Goal: Information Seeking & Learning: Find specific fact

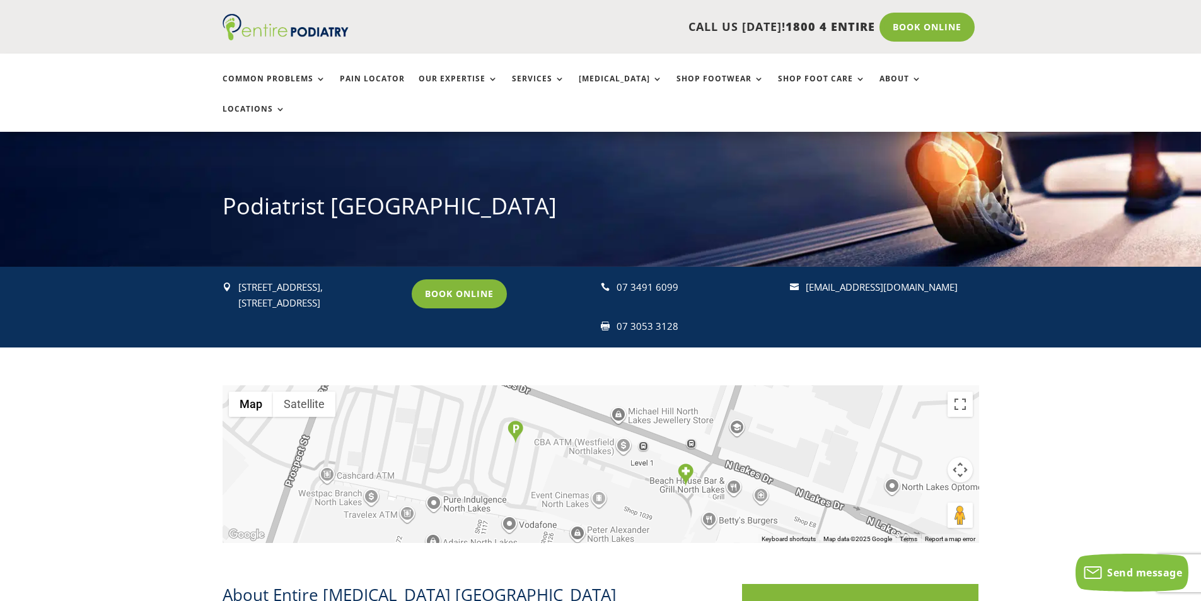
scroll to position [101, 0]
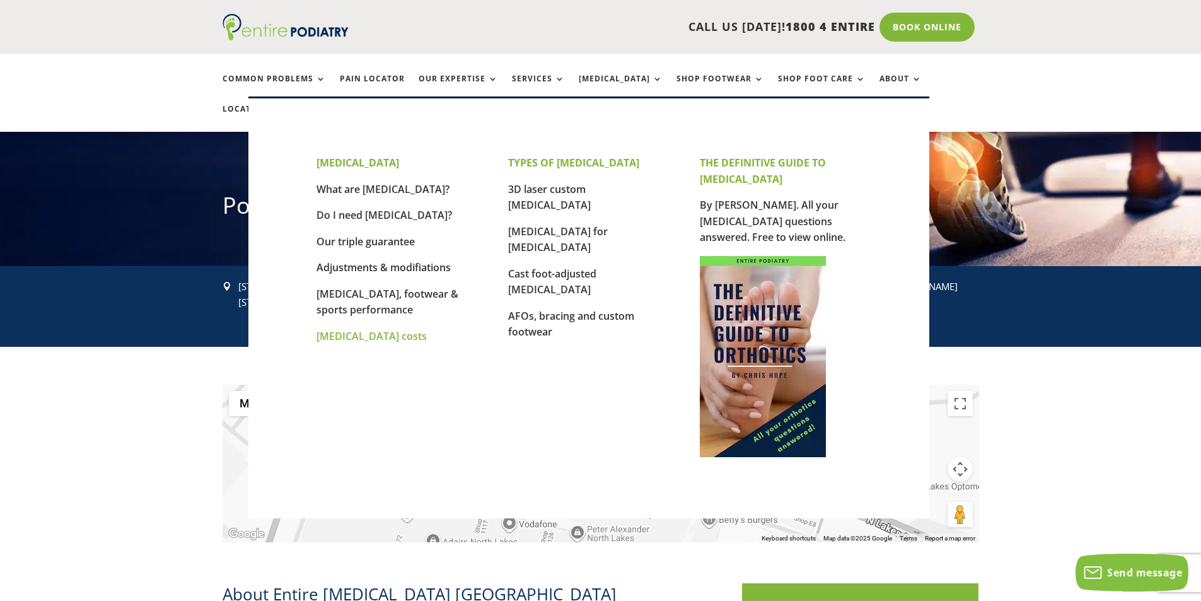
click at [383, 336] on link "[MEDICAL_DATA] costs" at bounding box center [372, 336] width 110 height 14
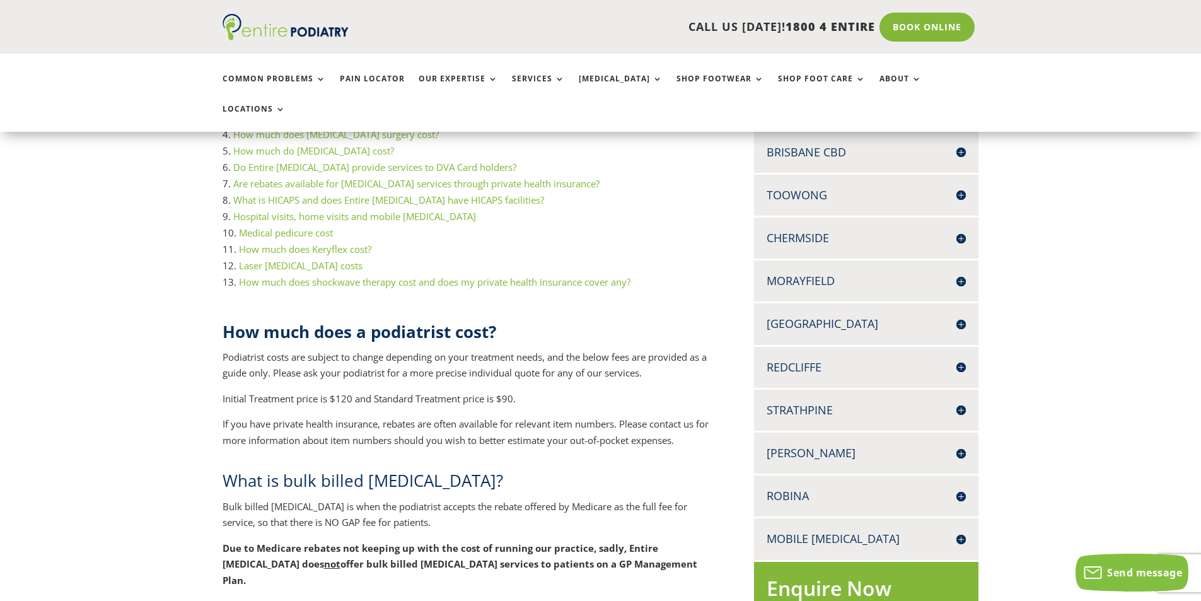
scroll to position [429, 0]
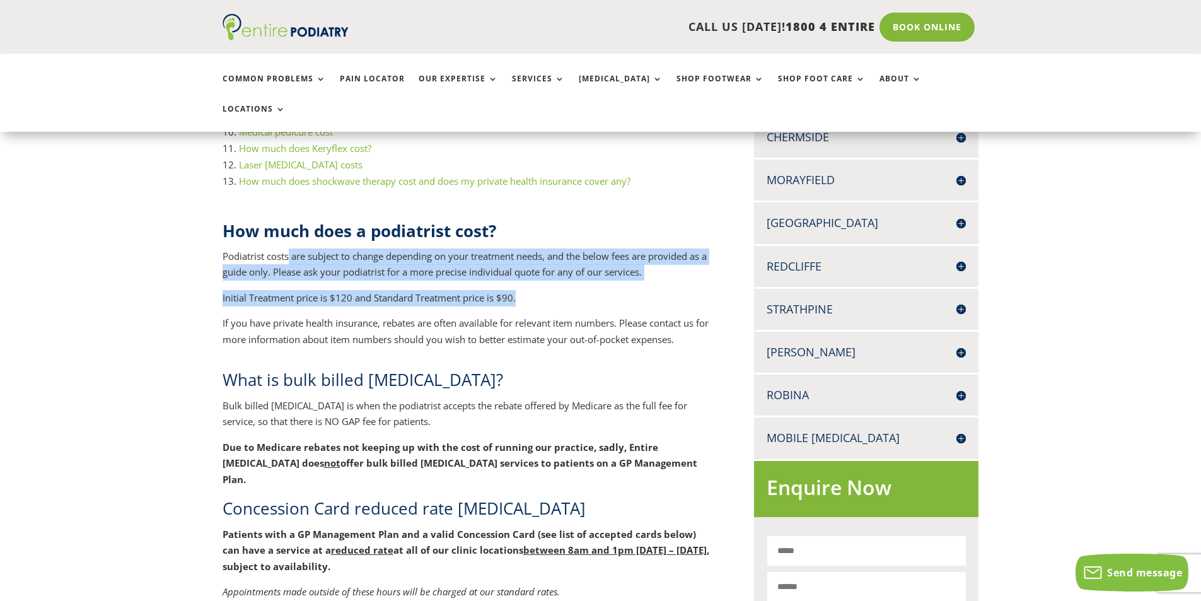
drag, startPoint x: 312, startPoint y: 230, endPoint x: 564, endPoint y: 269, distance: 255.9
click at [564, 269] on div "How much does a podiatrist cost? Podiatrist costs are subject to change dependi…" at bounding box center [468, 283] width 491 height 129
click at [431, 290] on p "Initial Treatment price is $120 and Standard Treatment price is $90." at bounding box center [468, 303] width 491 height 26
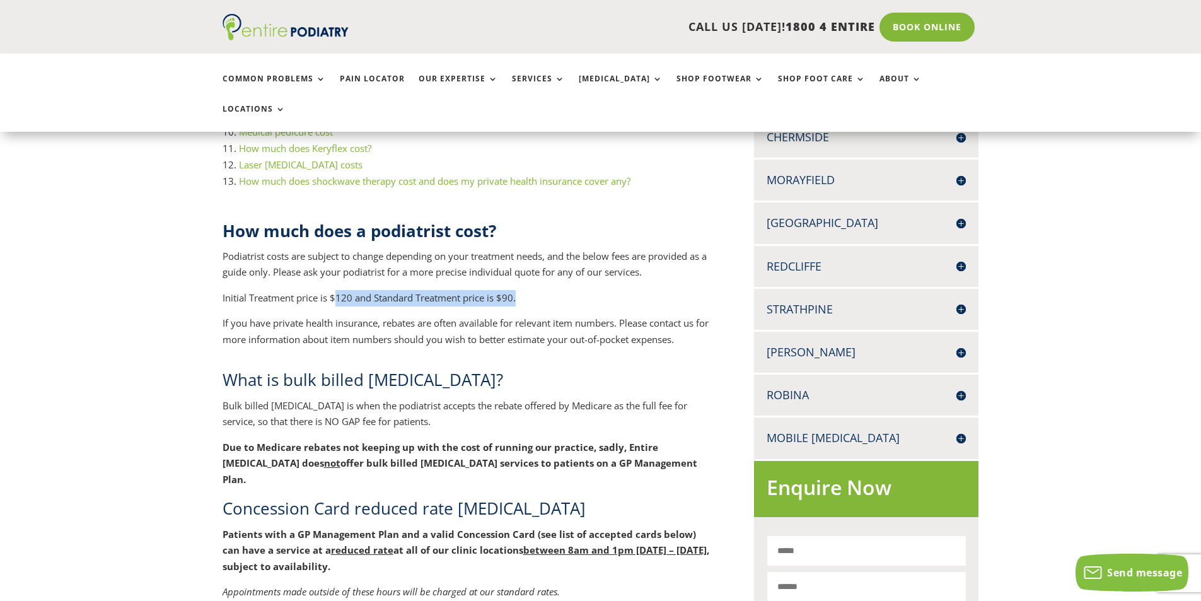
drag, startPoint x: 338, startPoint y: 265, endPoint x: 537, endPoint y: 273, distance: 199.5
click at [538, 290] on p "Initial Treatment price is $120 and Standard Treatment price is $90." at bounding box center [468, 303] width 491 height 26
click at [523, 315] on p "If you have private health insurance, rebates are often available for relevant …" at bounding box center [468, 331] width 491 height 32
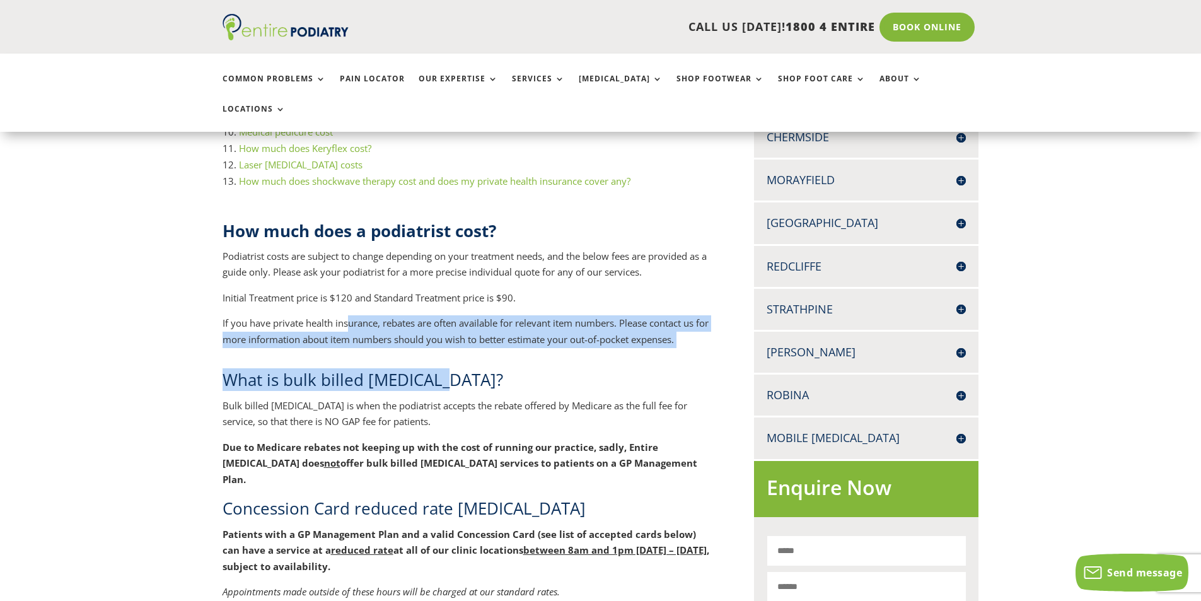
drag, startPoint x: 348, startPoint y: 290, endPoint x: 500, endPoint y: 329, distance: 157.6
click at [491, 368] on h2 "What is bulk billed [MEDICAL_DATA]?" at bounding box center [468, 382] width 491 height 29
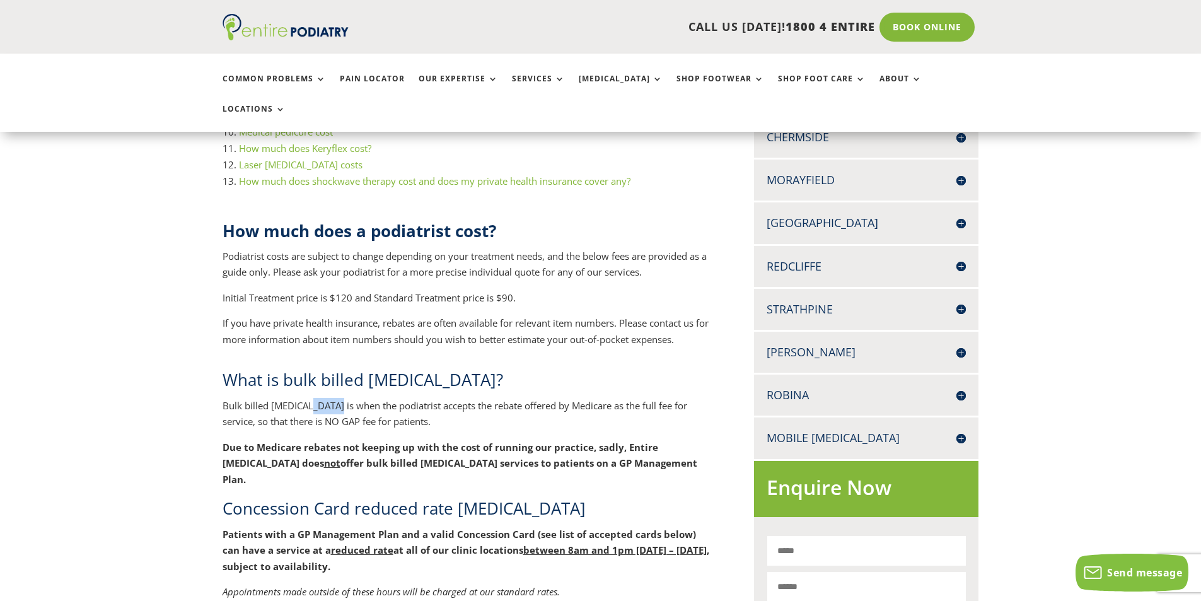
drag, startPoint x: 308, startPoint y: 374, endPoint x: 334, endPoint y: 376, distance: 25.9
click at [334, 398] on p "Bulk billed [MEDICAL_DATA] is when the podiatrist accepts the rebate offered by…" at bounding box center [468, 419] width 491 height 42
click at [373, 398] on p "Bulk billed [MEDICAL_DATA] is when the podiatrist accepts the rebate offered by…" at bounding box center [468, 419] width 491 height 42
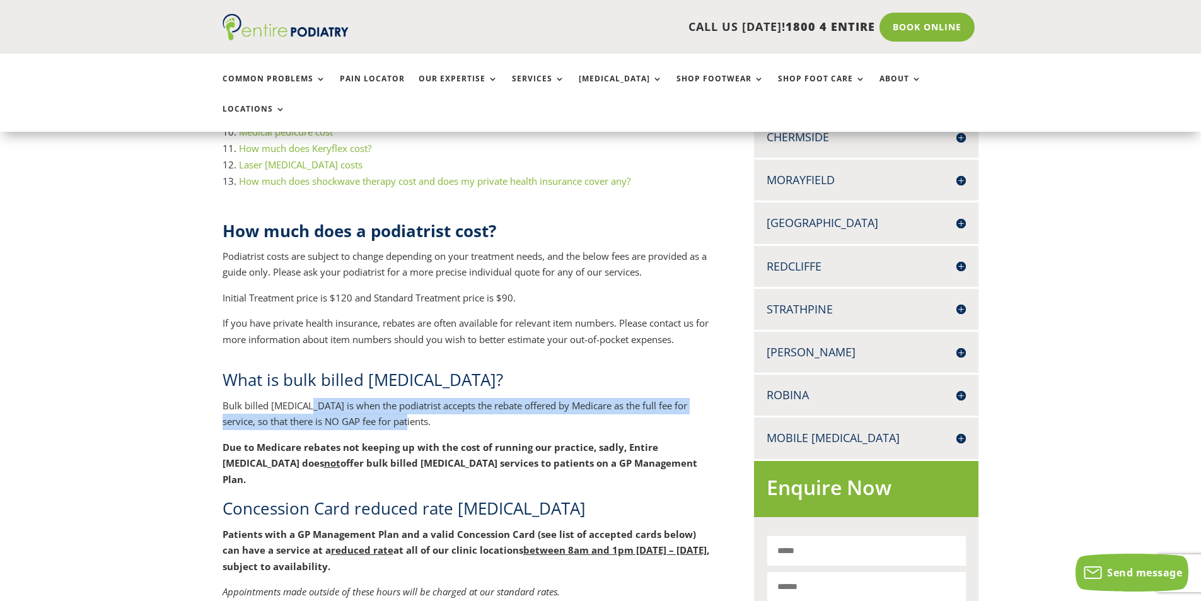
drag, startPoint x: 307, startPoint y: 371, endPoint x: 412, endPoint y: 392, distance: 107.4
click at [412, 398] on p "Bulk billed [MEDICAL_DATA] is when the podiatrist accepts the rebate offered by…" at bounding box center [468, 419] width 491 height 42
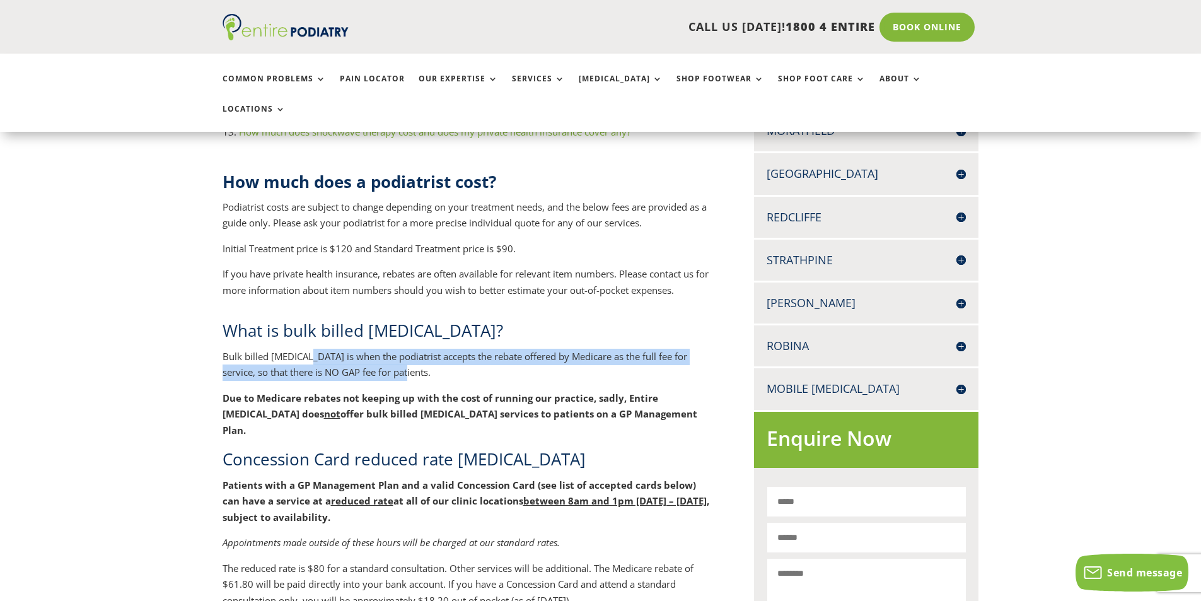
scroll to position [479, 0]
click at [378, 348] on p "Bulk billed [MEDICAL_DATA] is when the podiatrist accepts the rebate offered by…" at bounding box center [468, 369] width 491 height 42
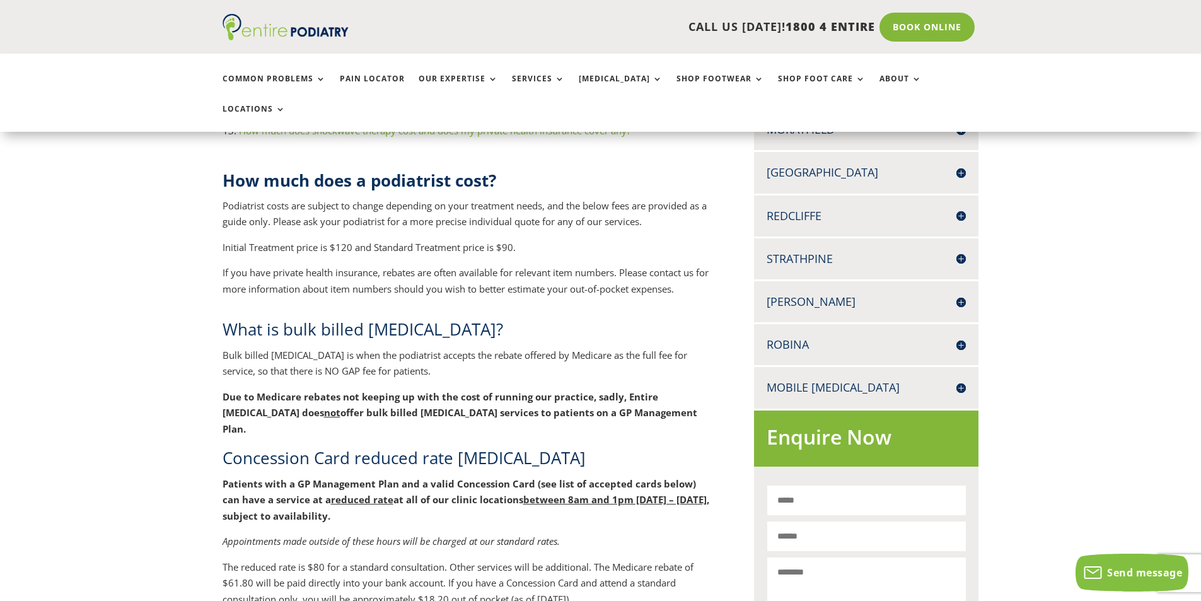
click at [390, 348] on p "Bulk billed [MEDICAL_DATA] is when the podiatrist accepts the rebate offered by…" at bounding box center [468, 369] width 491 height 42
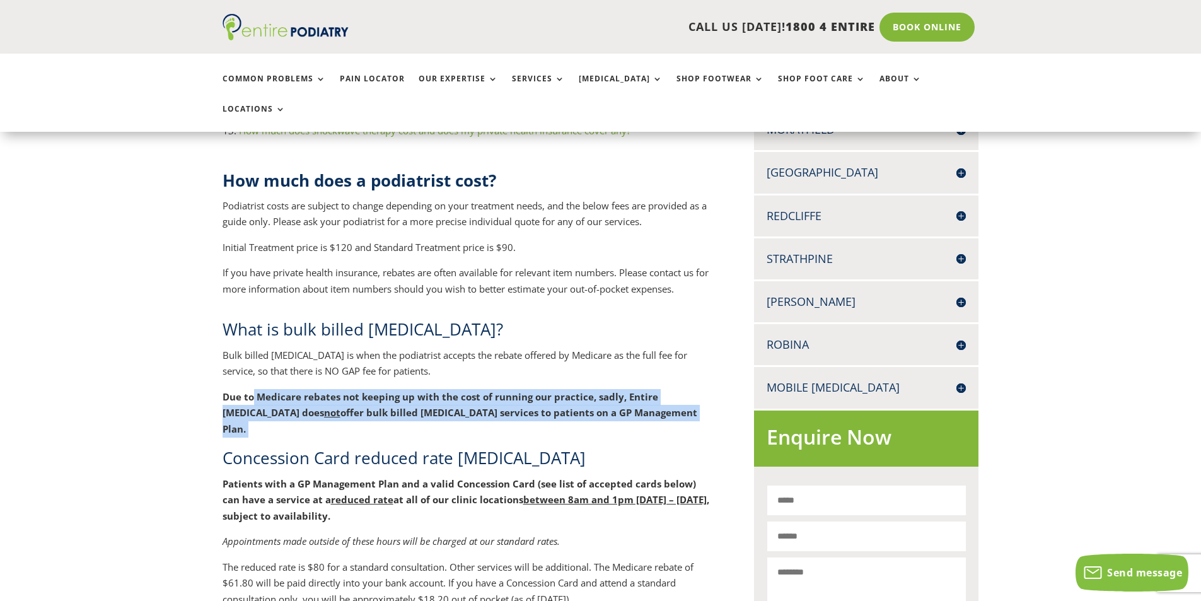
drag, startPoint x: 251, startPoint y: 365, endPoint x: 643, endPoint y: 380, distance: 392.0
click at [643, 389] on p "Due to Medicare rebates not keeping up with the cost of running our practice, s…" at bounding box center [468, 418] width 491 height 58
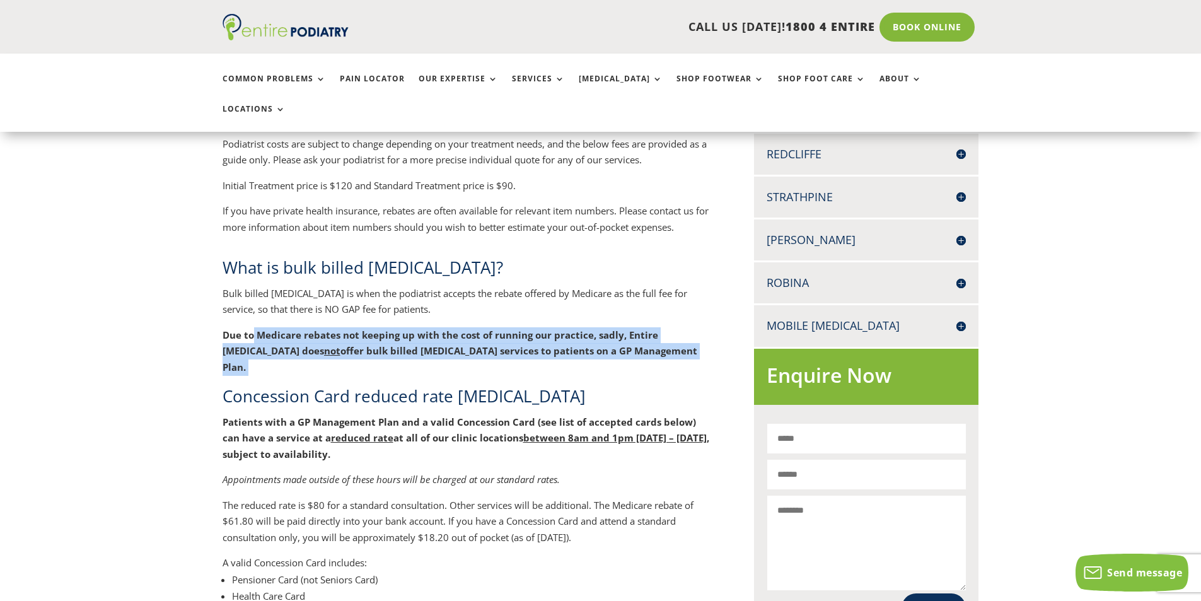
scroll to position [530, 0]
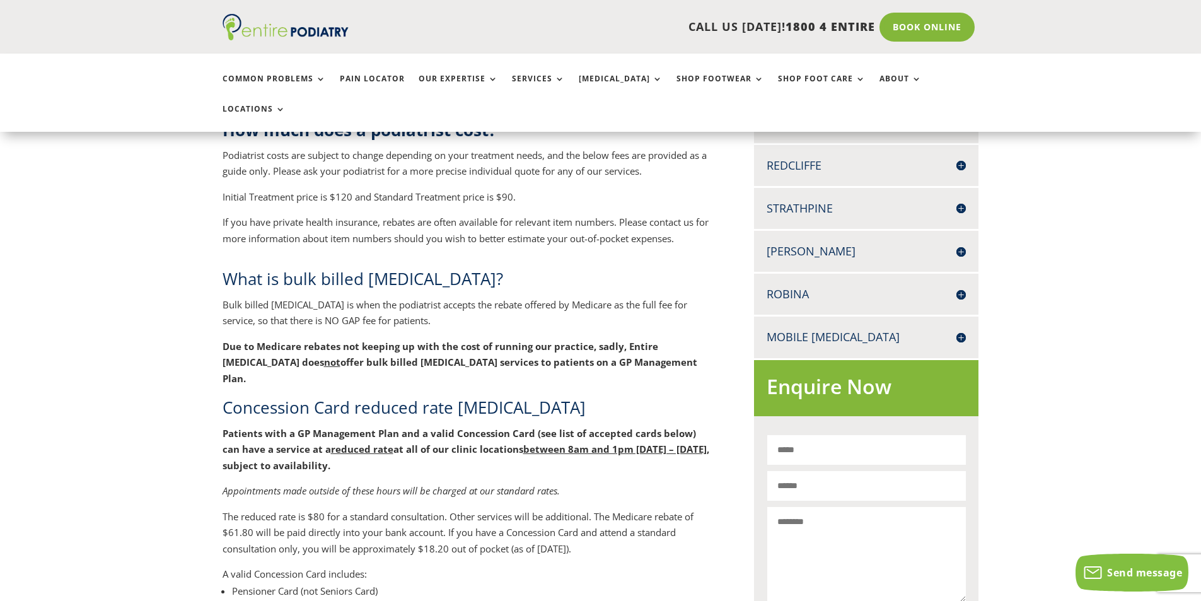
click at [536, 215] on p "If you have private health insurance, rebates are often available for relevant …" at bounding box center [468, 230] width 491 height 32
click at [488, 189] on p "Initial Treatment price is $120 and Standard Treatment price is $90." at bounding box center [468, 202] width 491 height 26
drag, startPoint x: 529, startPoint y: 167, endPoint x: 218, endPoint y: 173, distance: 311.6
copy p "Initial Treatment price is $120 and Standard Treatment price is $90."
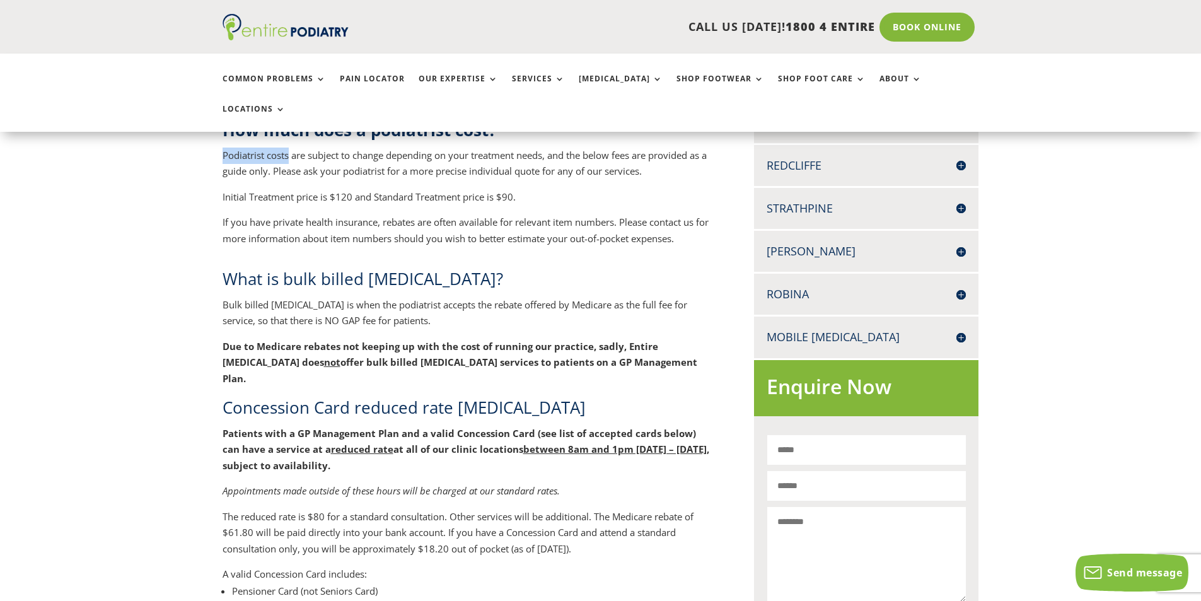
drag, startPoint x: 288, startPoint y: 124, endPoint x: 218, endPoint y: 126, distance: 69.4
copy p "Podiatrist costs"
click at [515, 339] on p "Due to Medicare rebates not keeping up with the cost of running our practice, s…" at bounding box center [468, 368] width 491 height 58
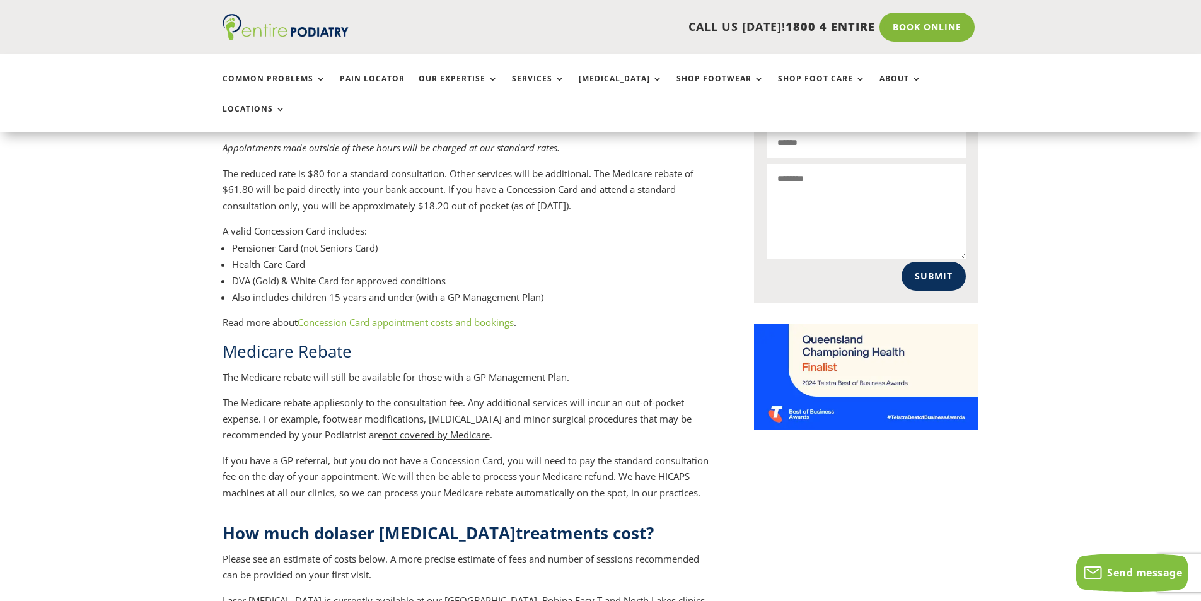
scroll to position [883, 0]
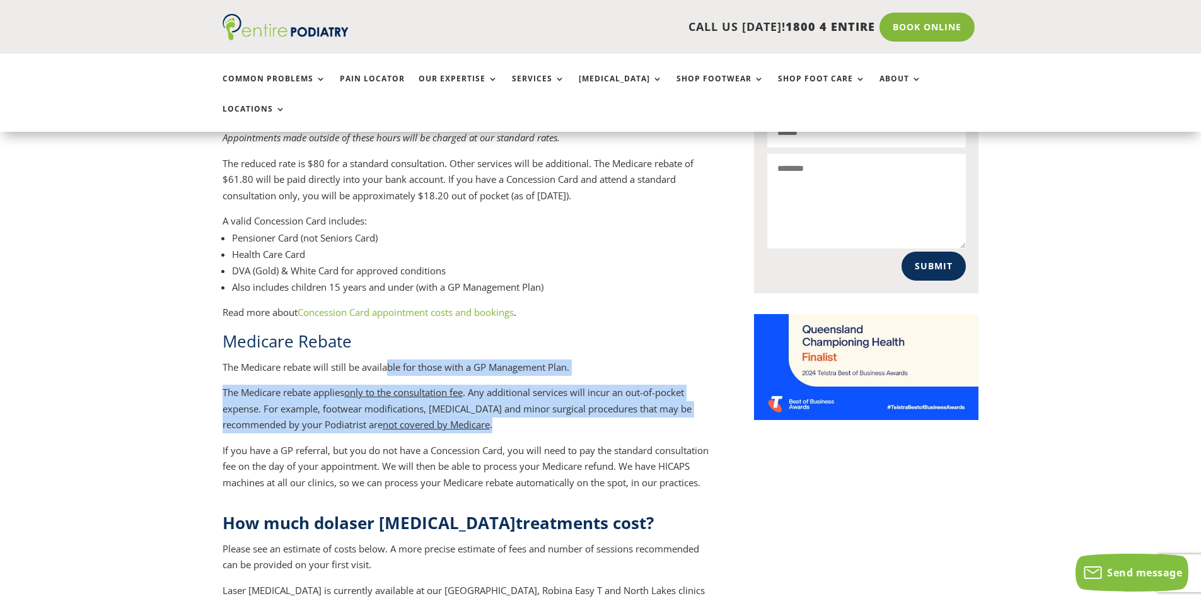
drag, startPoint x: 390, startPoint y: 320, endPoint x: 546, endPoint y: 383, distance: 168.1
click at [546, 383] on div "What is bulk billed [MEDICAL_DATA]? Bulk billed [MEDICAL_DATA] is when the podi…" at bounding box center [468, 202] width 491 height 576
click at [546, 385] on p "The Medicare rebate applies only to the consultation fee . Any additional servi…" at bounding box center [468, 414] width 491 height 58
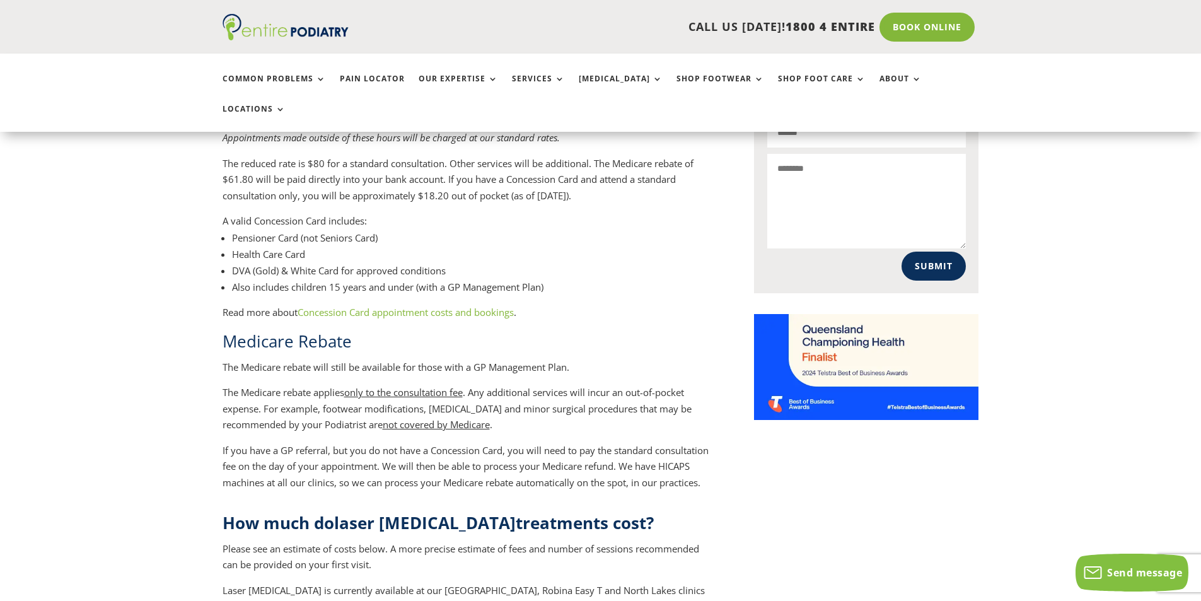
click at [548, 385] on p "The Medicare rebate applies only to the consultation fee . Any additional servi…" at bounding box center [468, 414] width 491 height 58
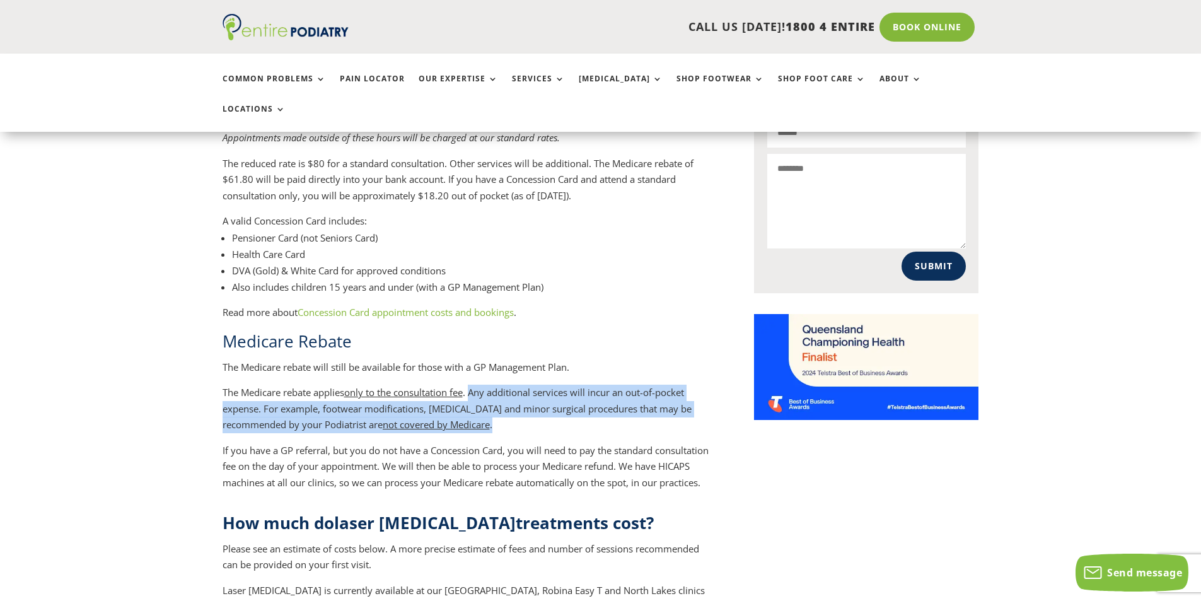
drag, startPoint x: 478, startPoint y: 344, endPoint x: 551, endPoint y: 385, distance: 83.6
click at [551, 385] on p "The Medicare rebate applies only to the consultation fee . Any additional servi…" at bounding box center [468, 414] width 491 height 58
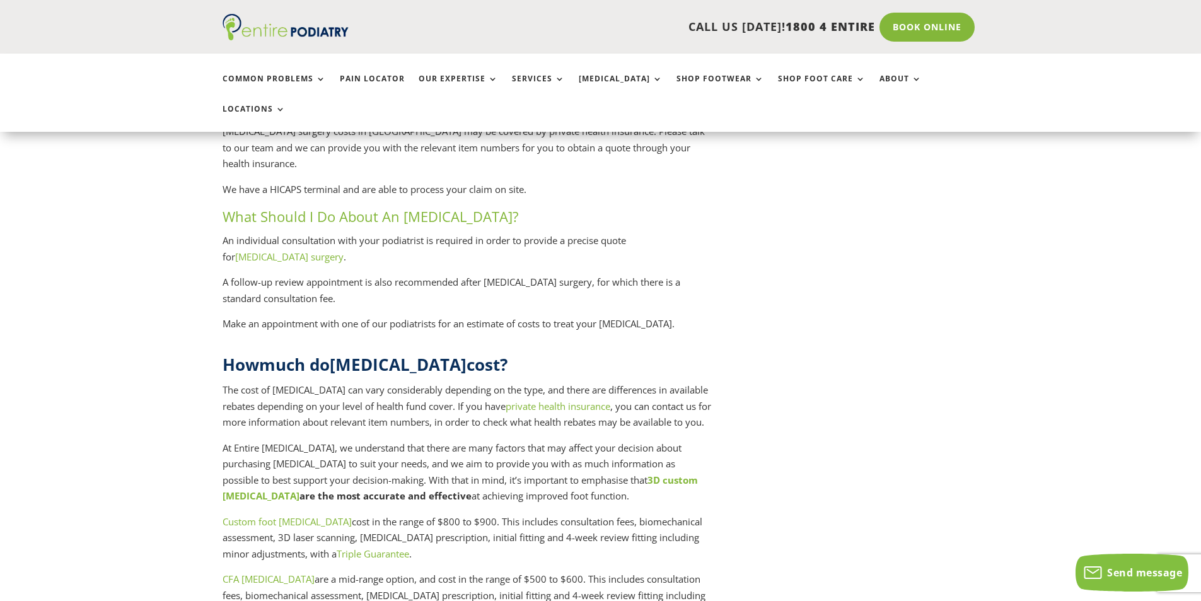
scroll to position [2901, 0]
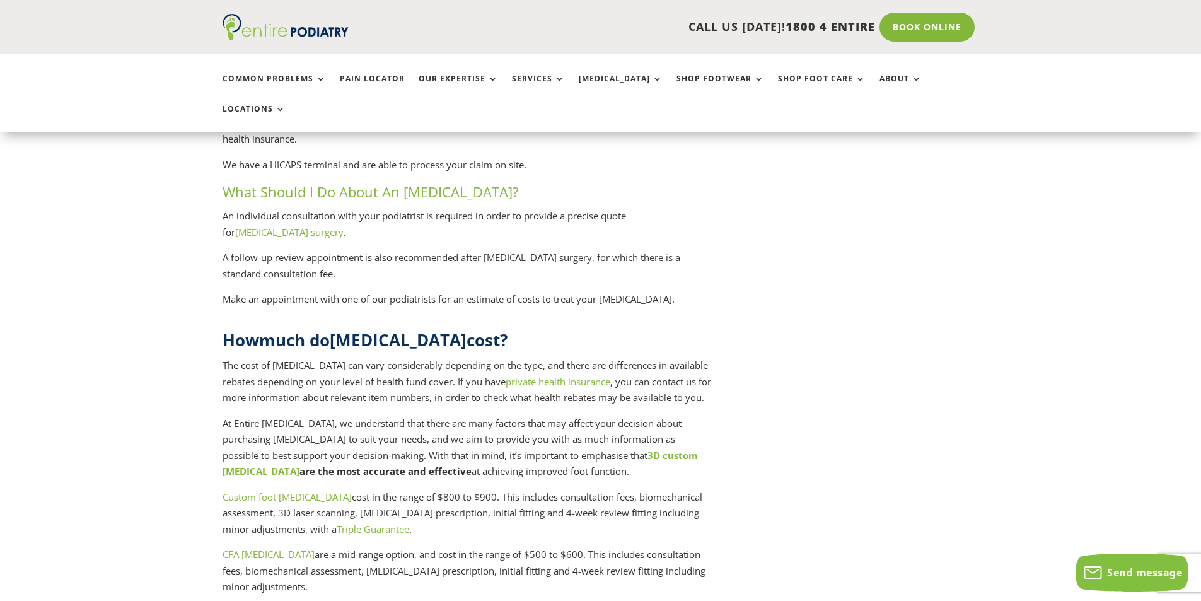
click at [725, 426] on div "How much does a podiatrist cost? What is bulk-billed [MEDICAL_DATA]? How much d…" at bounding box center [601, 412] width 757 height 5816
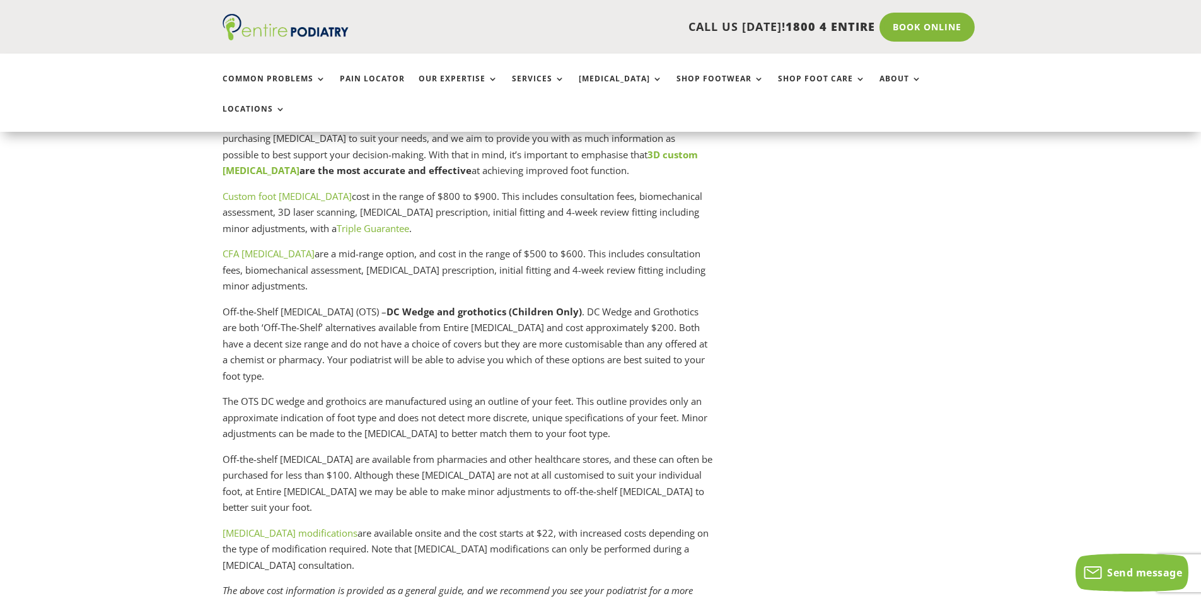
scroll to position [3204, 0]
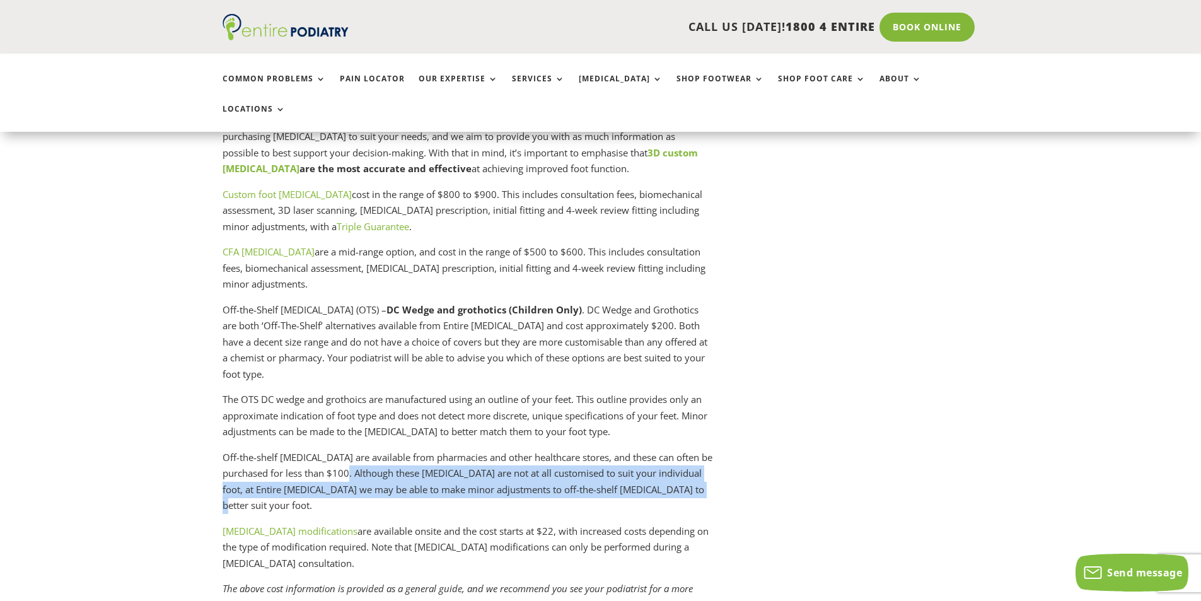
drag, startPoint x: 366, startPoint y: 394, endPoint x: 715, endPoint y: 407, distance: 349.6
click at [715, 407] on div "How much does a podiatrist cost? What is bulk-billed [MEDICAL_DATA]? How much d…" at bounding box center [601, 109] width 757 height 5816
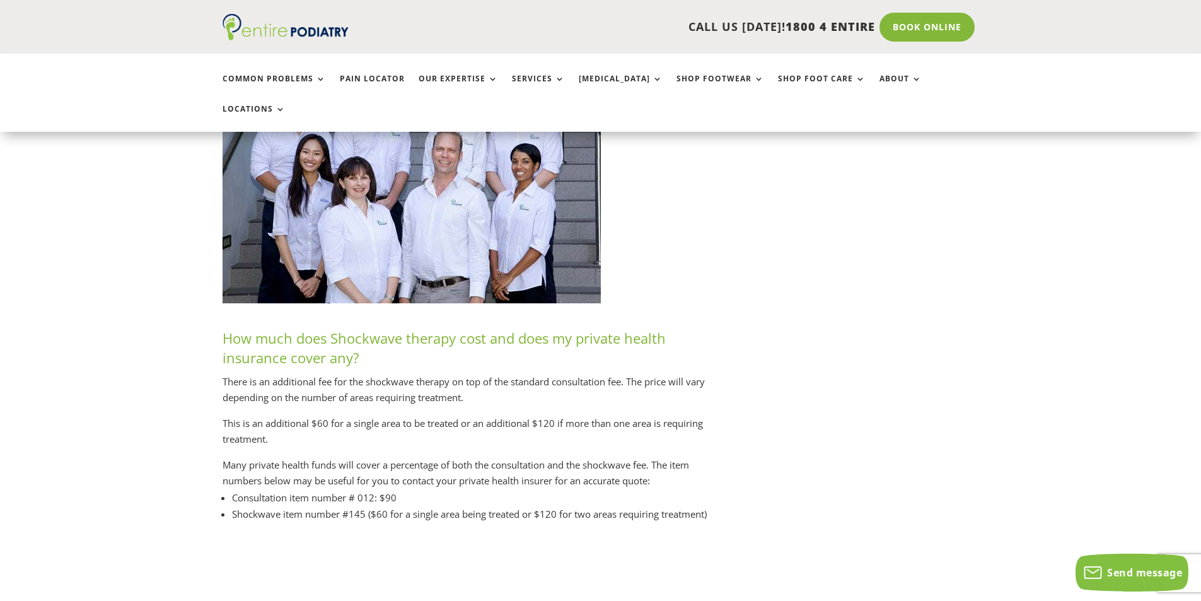
scroll to position [5676, 0]
